Goal: Task Accomplishment & Management: Use online tool/utility

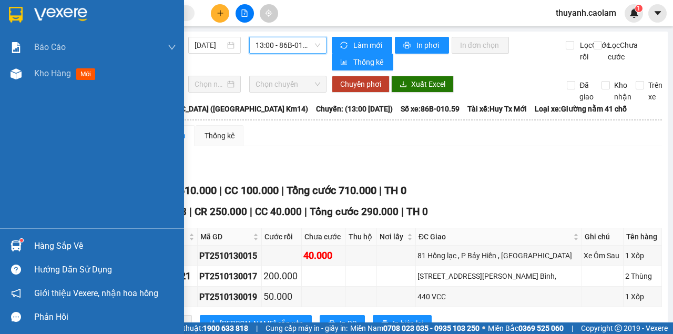
click at [23, 13] on div at bounding box center [16, 14] width 18 height 18
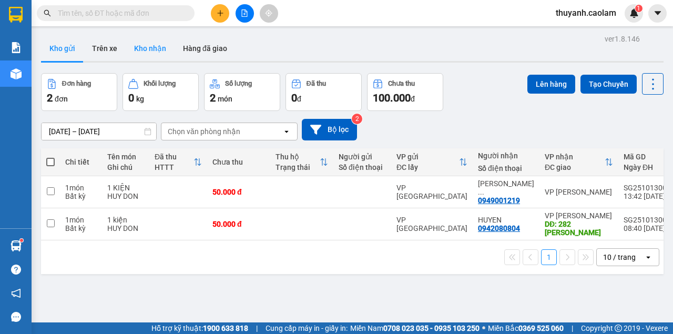
click at [148, 43] on button "Kho nhận" at bounding box center [150, 48] width 49 height 25
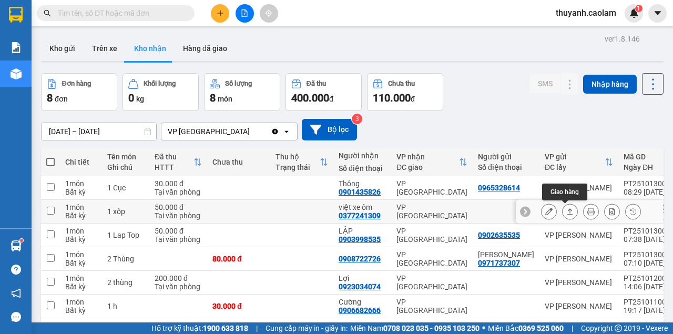
click at [545, 215] on icon at bounding box center [548, 211] width 7 height 7
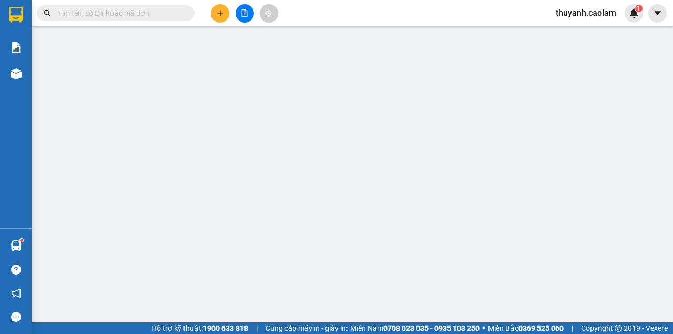
type input "0377241309"
type input "việt xe ôm"
type input "50.000"
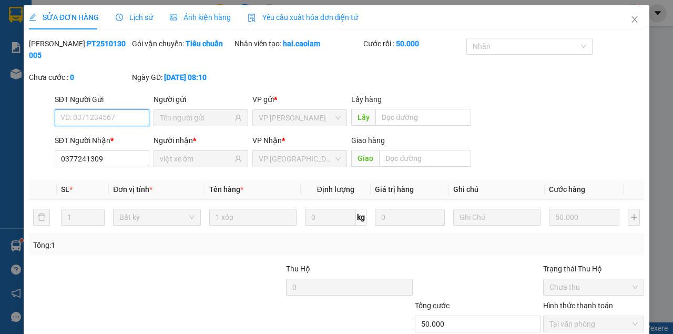
scroll to position [68, 0]
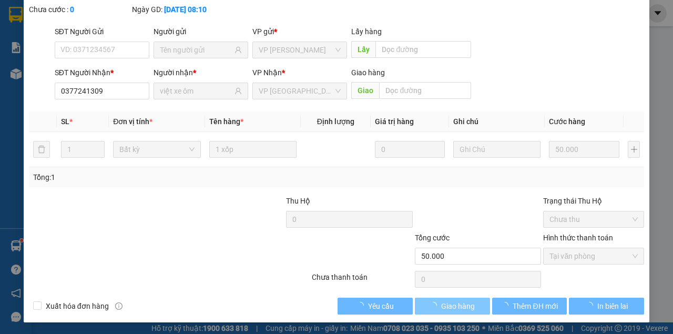
click at [465, 304] on span "Giao hàng" at bounding box center [458, 306] width 34 height 12
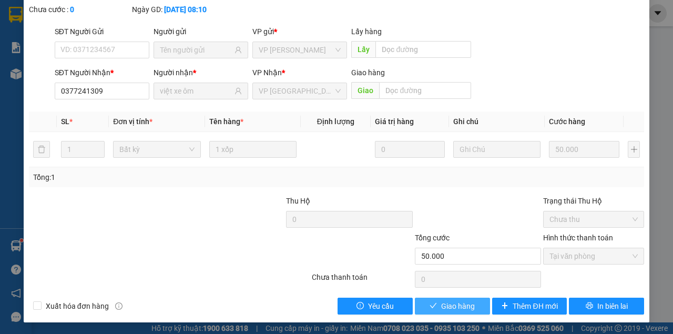
click at [468, 300] on span "Giao hàng" at bounding box center [458, 306] width 34 height 12
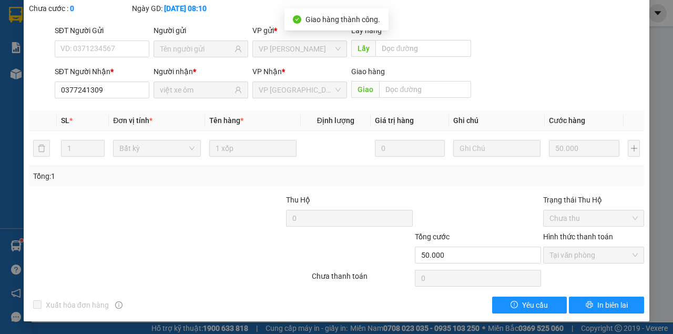
scroll to position [0, 0]
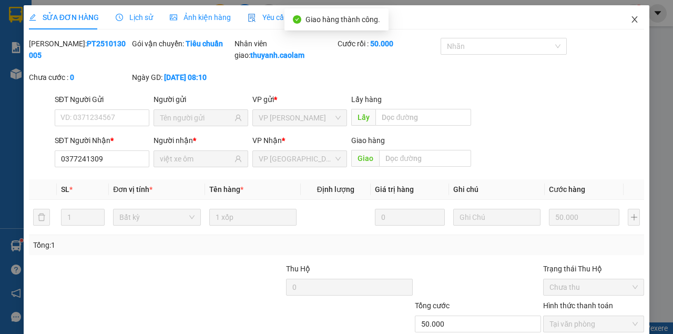
click at [628, 25] on span "Close" at bounding box center [634, 19] width 29 height 29
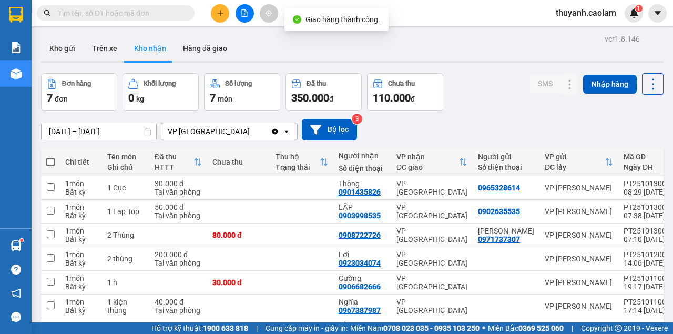
scroll to position [35, 0]
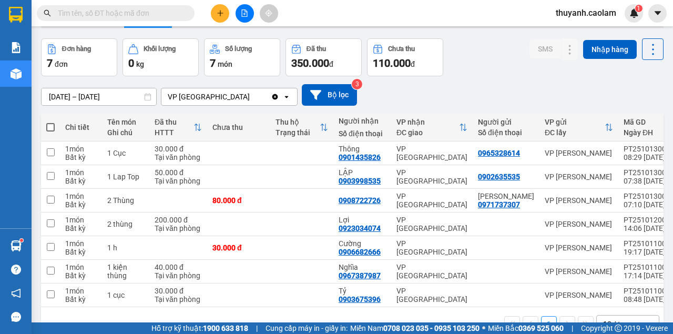
click at [238, 13] on button at bounding box center [245, 13] width 18 height 18
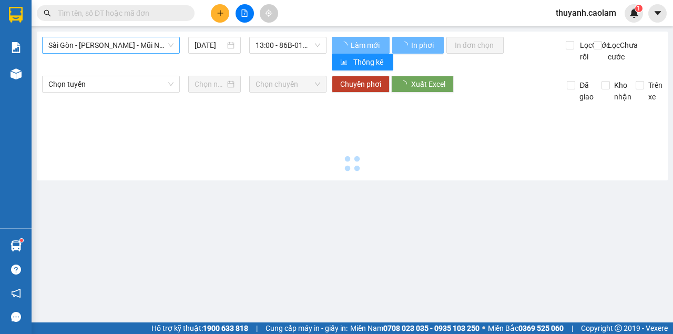
click at [149, 41] on span "Sài Gòn - [PERSON_NAME] - Mũi Né (CT Ông Đồn)" at bounding box center [110, 45] width 125 height 16
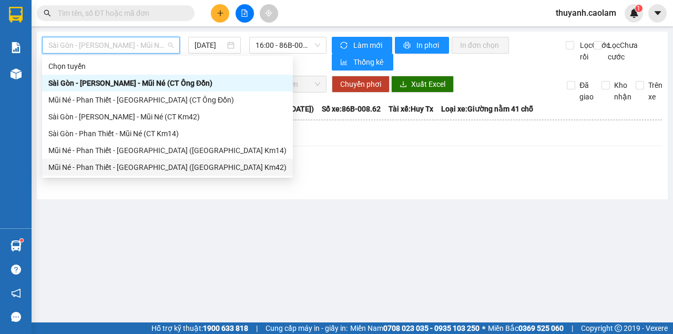
click at [170, 171] on div "Mũi Né - Phan Thiết - [GEOGRAPHIC_DATA] ([GEOGRAPHIC_DATA] Km42)" at bounding box center [167, 167] width 238 height 12
type input "[DATE]"
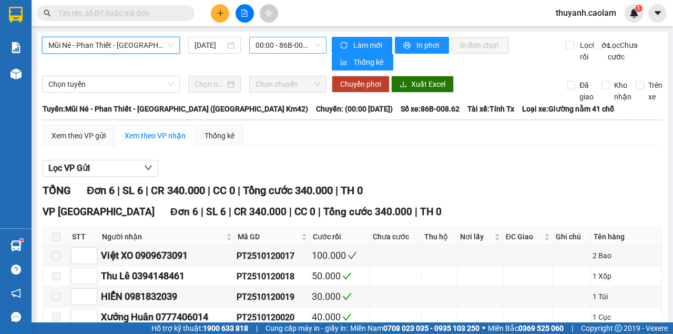
click at [284, 44] on span "00:00 - 86B-008.62" at bounding box center [288, 45] width 64 height 16
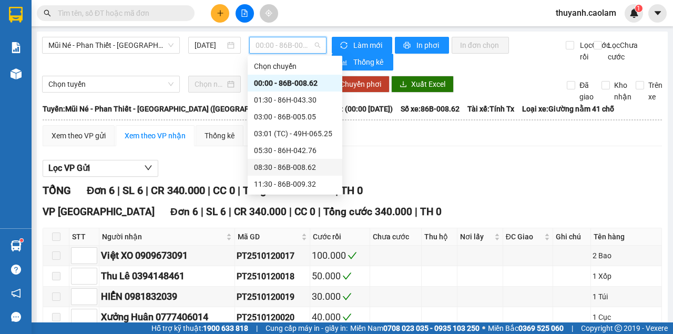
click at [289, 172] on div "08:30 - 86B-008.62" at bounding box center [295, 167] width 82 height 12
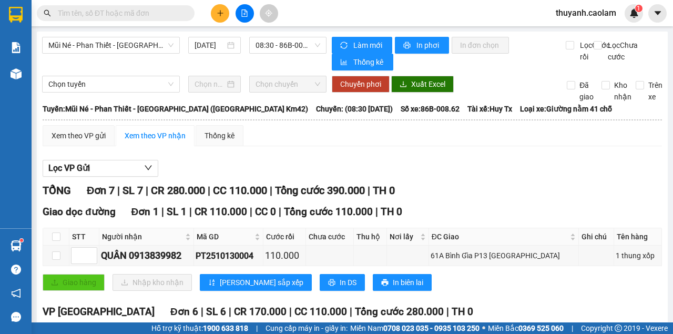
drag, startPoint x: 470, startPoint y: 137, endPoint x: 283, endPoint y: 128, distance: 187.4
click at [469, 136] on div "Xem theo VP gửi Xem theo VP nhận Thống kê" at bounding box center [353, 135] width 620 height 21
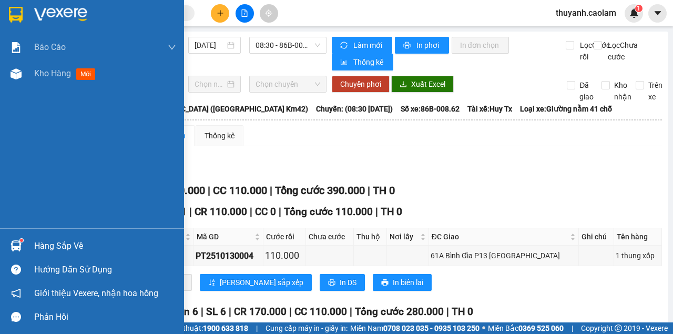
drag, startPoint x: 6, startPoint y: 11, endPoint x: 23, endPoint y: 0, distance: 19.4
click at [7, 11] on div at bounding box center [16, 14] width 18 height 18
